Goal: Information Seeking & Learning: Learn about a topic

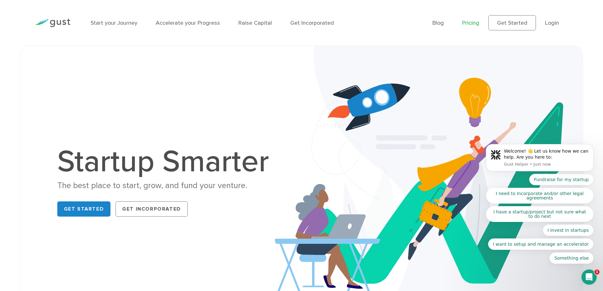
click at [468, 22] on link "Pricing" at bounding box center [470, 23] width 17 height 7
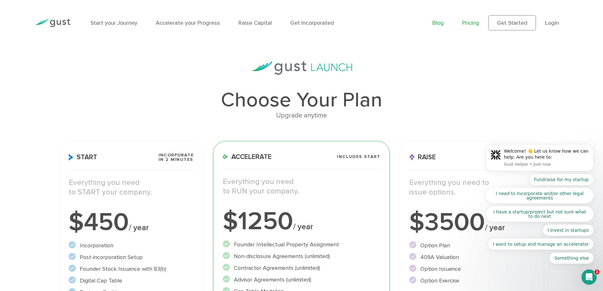
click at [442, 22] on link "Blog" at bounding box center [437, 23] width 11 height 7
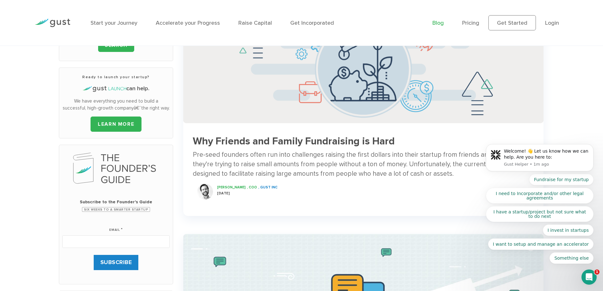
click at [300, 142] on h3 "Why Friends and Family Fundraising is Hard" at bounding box center [363, 141] width 341 height 11
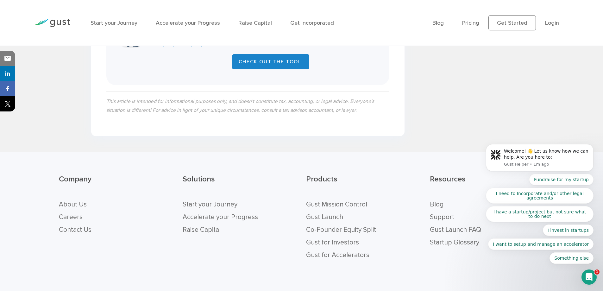
scroll to position [1044, 0]
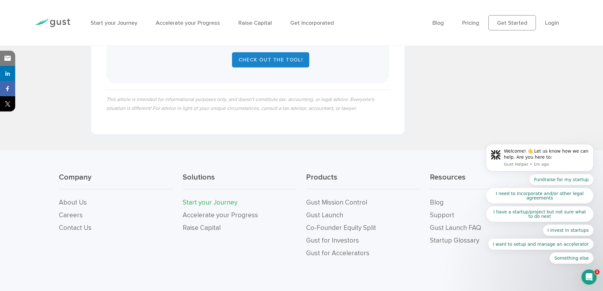
click at [226, 198] on link "Start your Journey" at bounding box center [210, 202] width 55 height 8
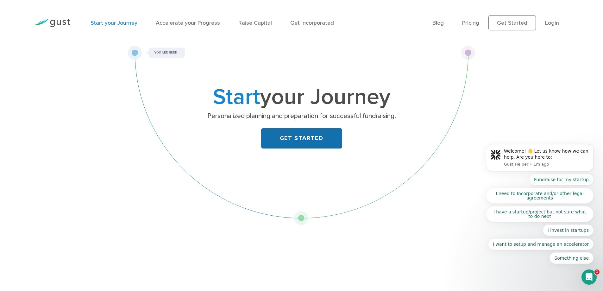
click at [301, 140] on link "GET STARTED" at bounding box center [301, 138] width 81 height 20
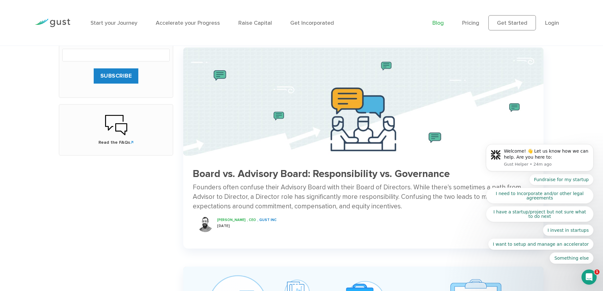
scroll to position [316, 0]
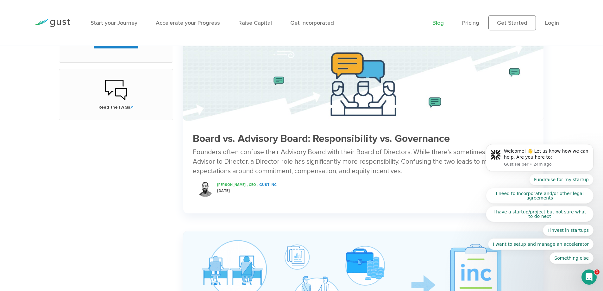
click at [361, 141] on h3 "Board vs. Advisory Board: Responsibility vs. Governance" at bounding box center [363, 138] width 341 height 11
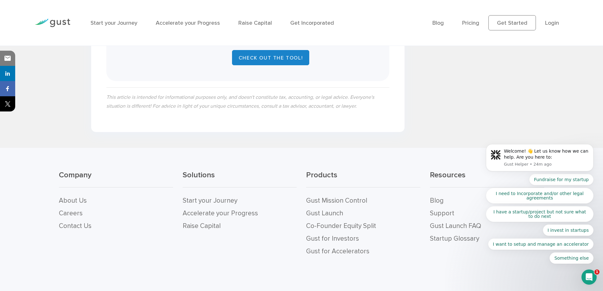
scroll to position [1395, 0]
